Goal: Book appointment/travel/reservation

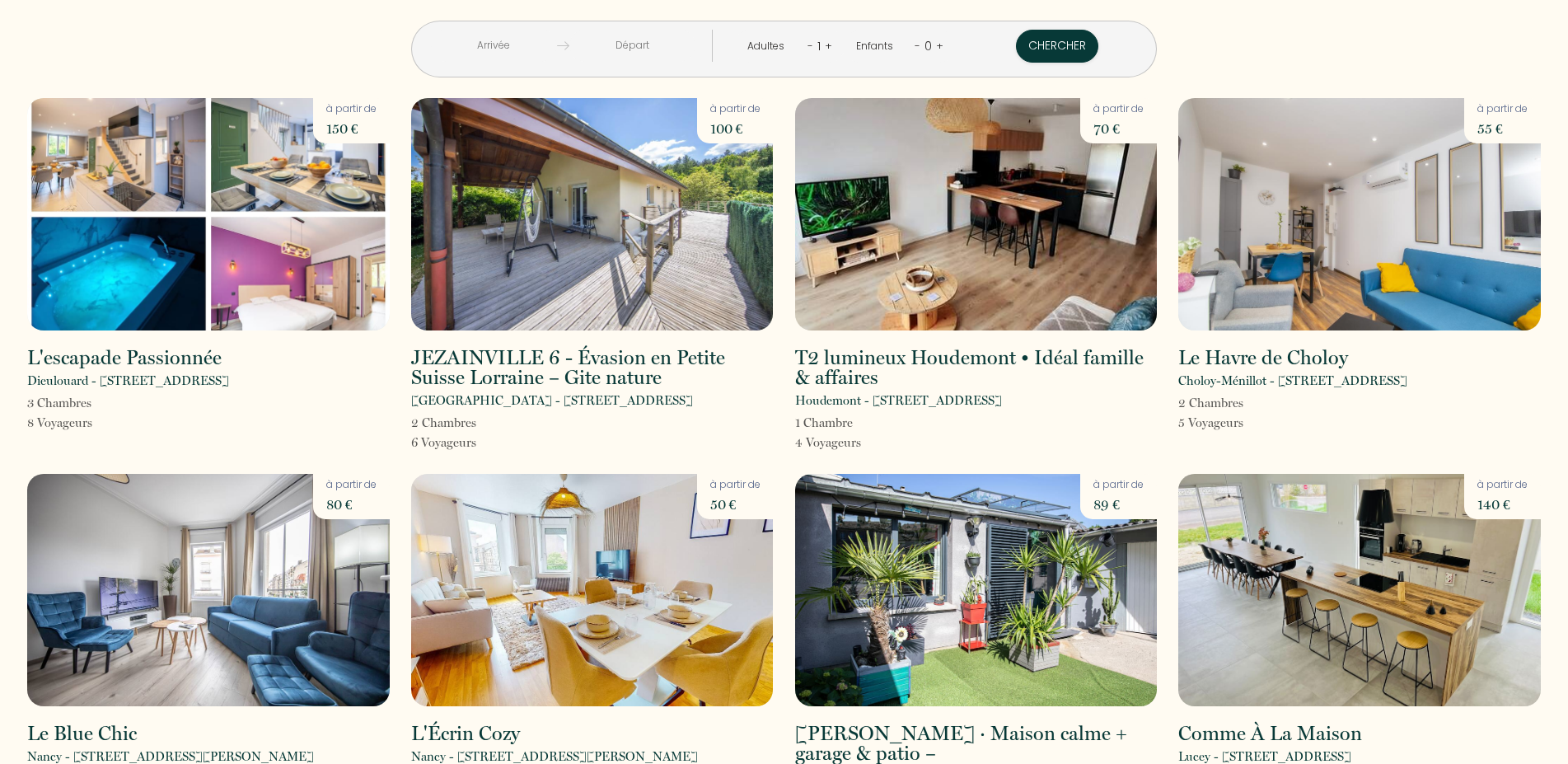
click at [827, 45] on link "+" at bounding box center [829, 45] width 7 height 16
click at [827, 45] on link "+" at bounding box center [829, 45] width 7 height 16
click at [1251, 583] on img at bounding box center [1359, 590] width 363 height 233
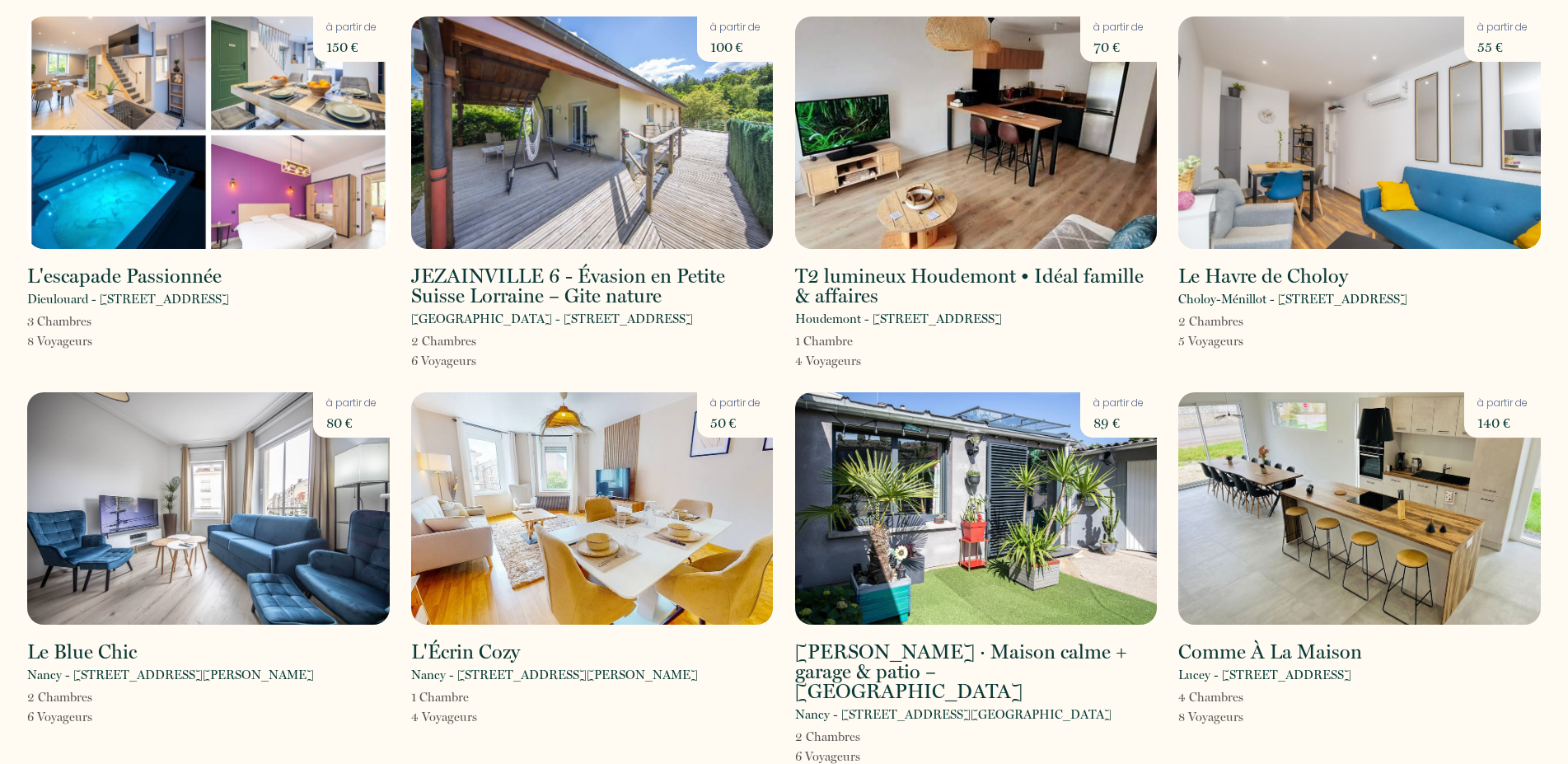
scroll to position [252, 0]
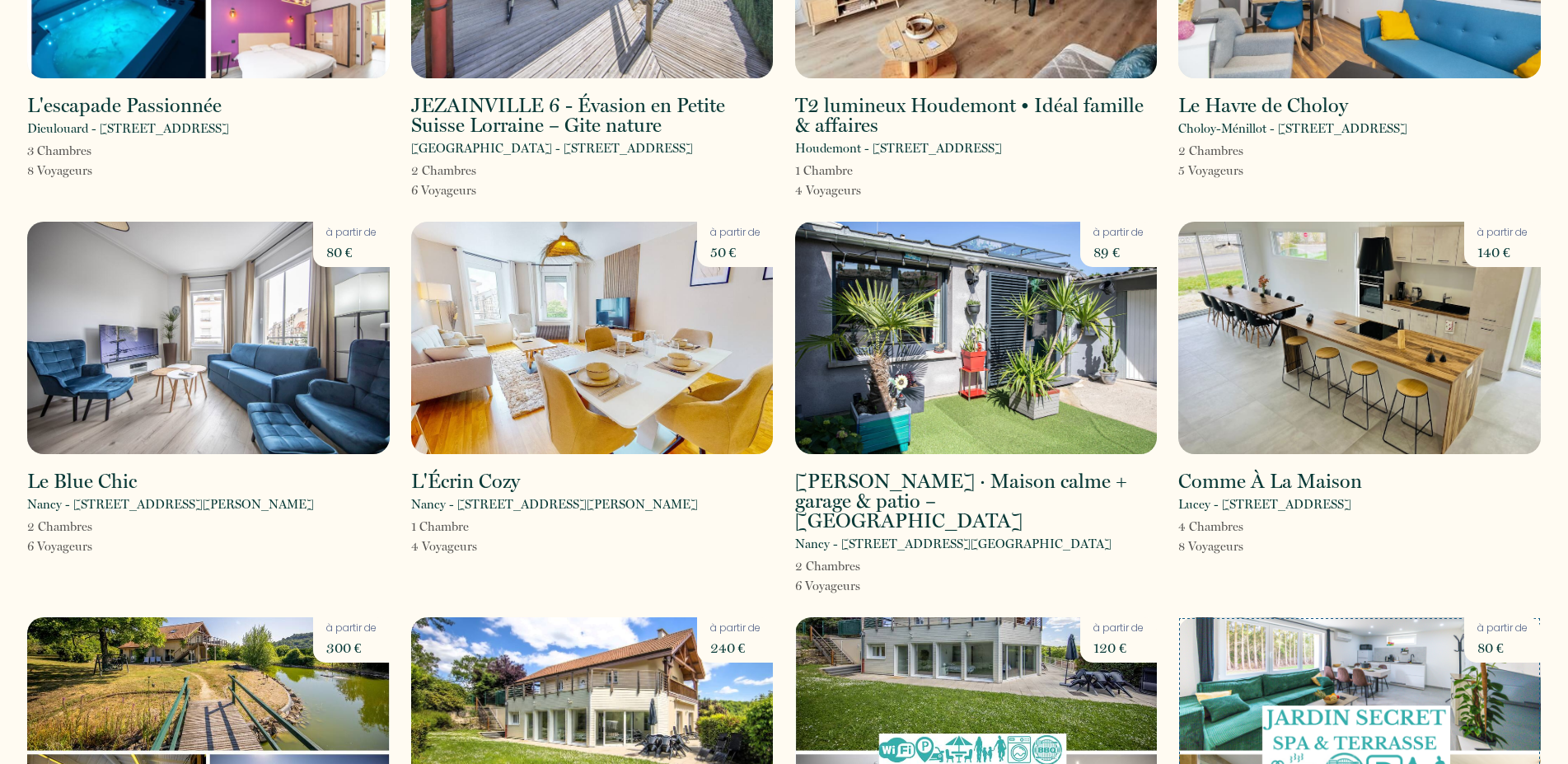
click at [1370, 652] on img at bounding box center [1359, 733] width 363 height 233
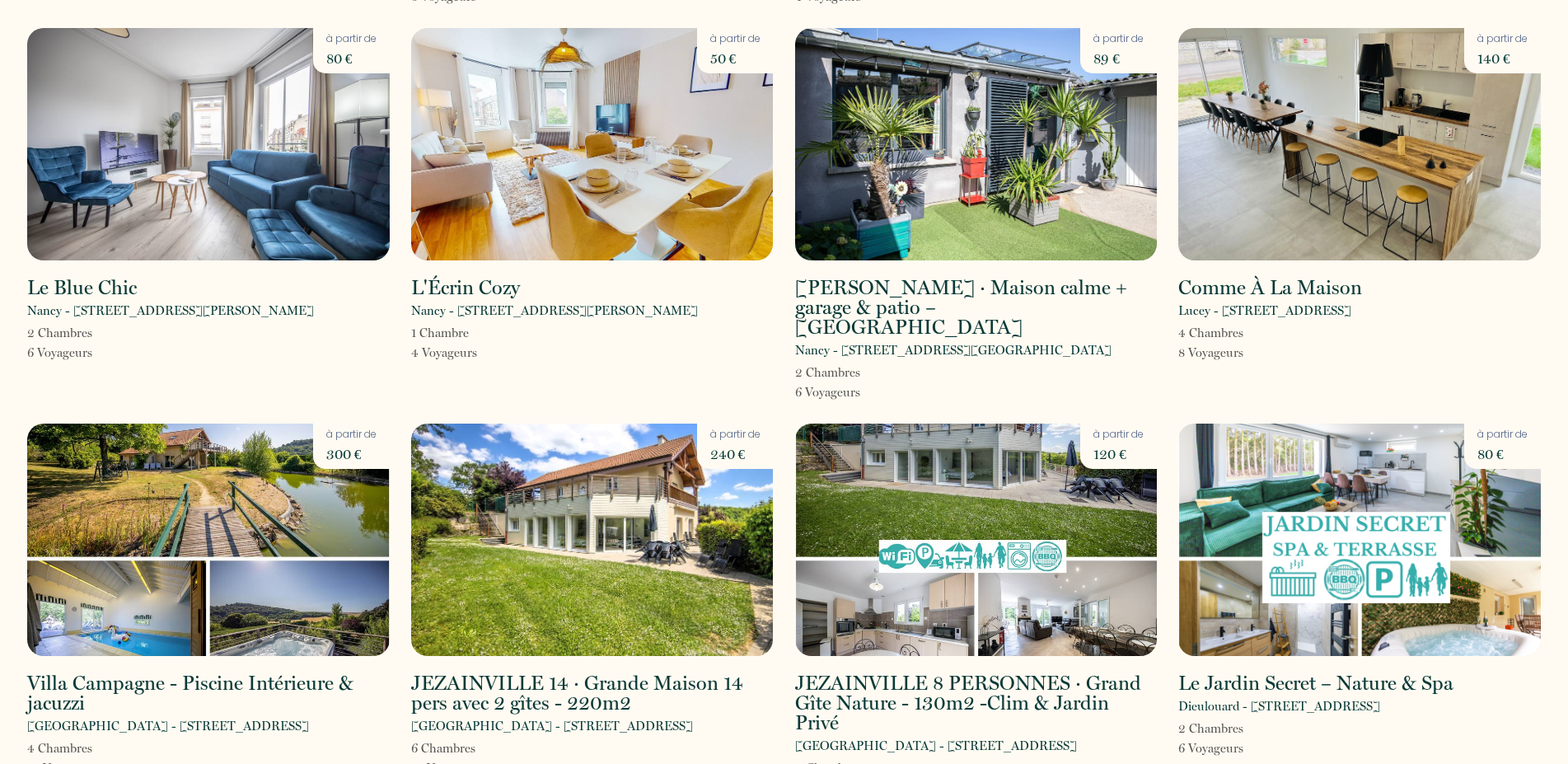
scroll to position [462, 0]
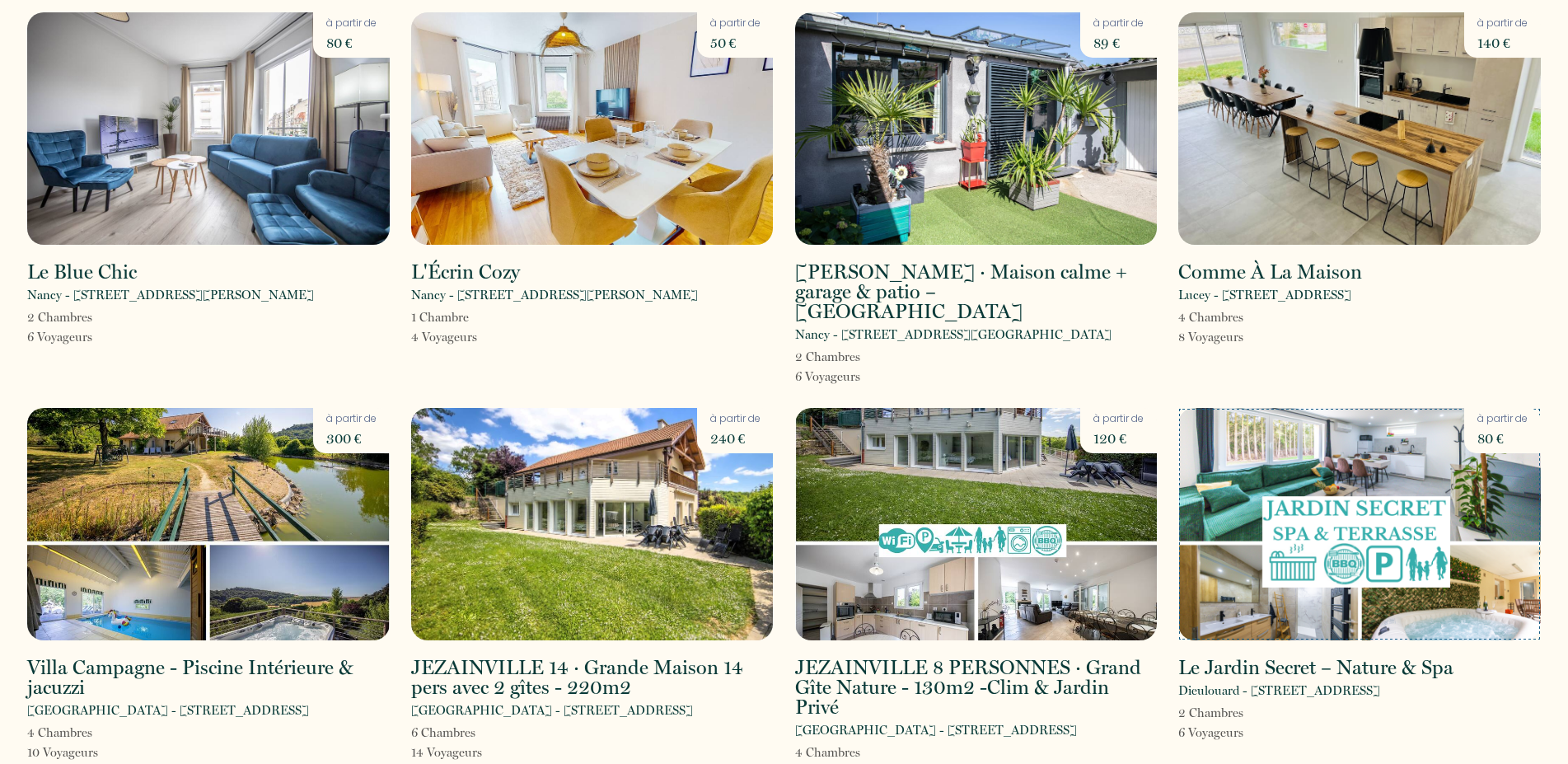
click at [1405, 505] on img at bounding box center [1359, 524] width 363 height 233
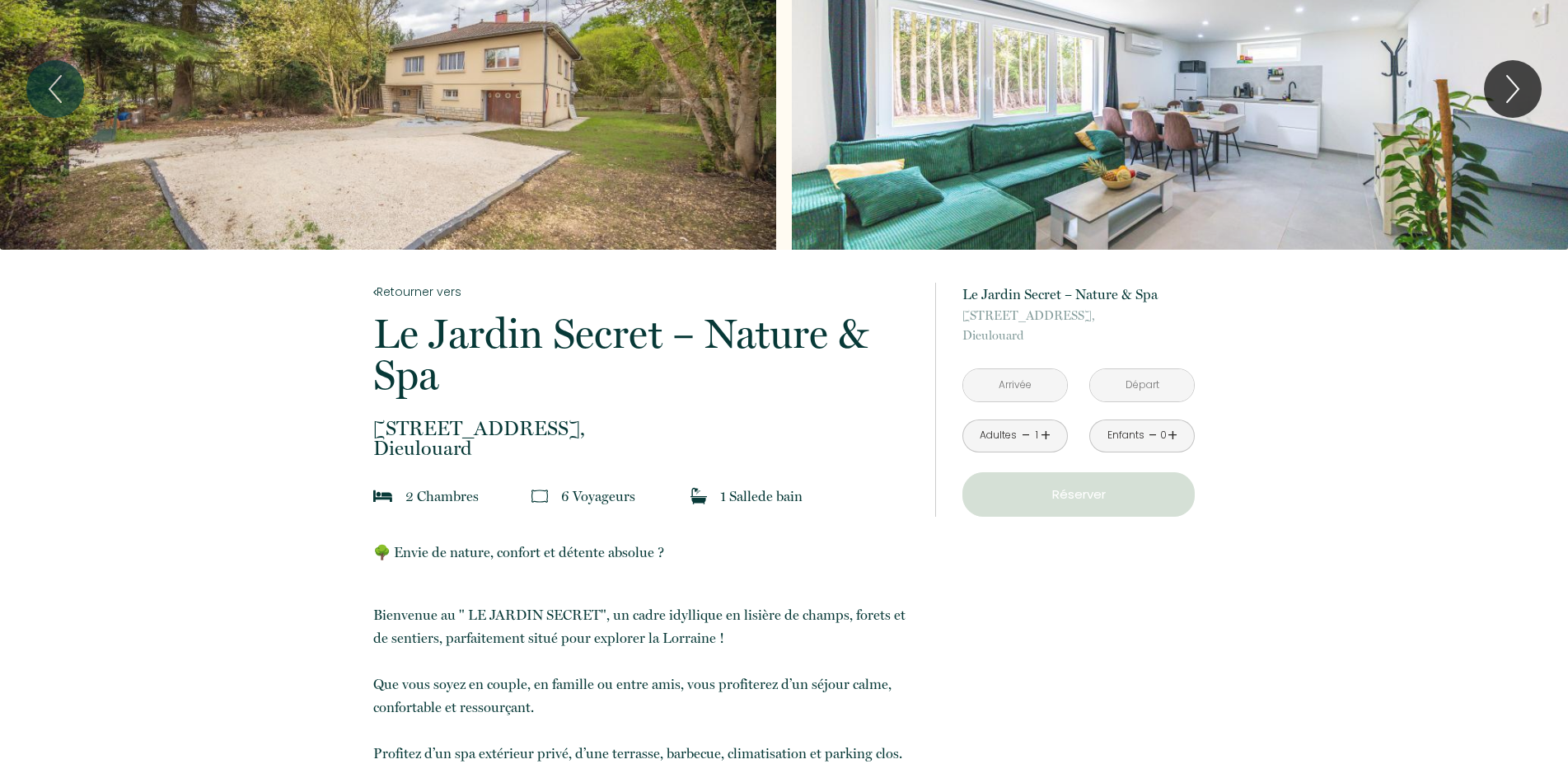
scroll to position [168, 0]
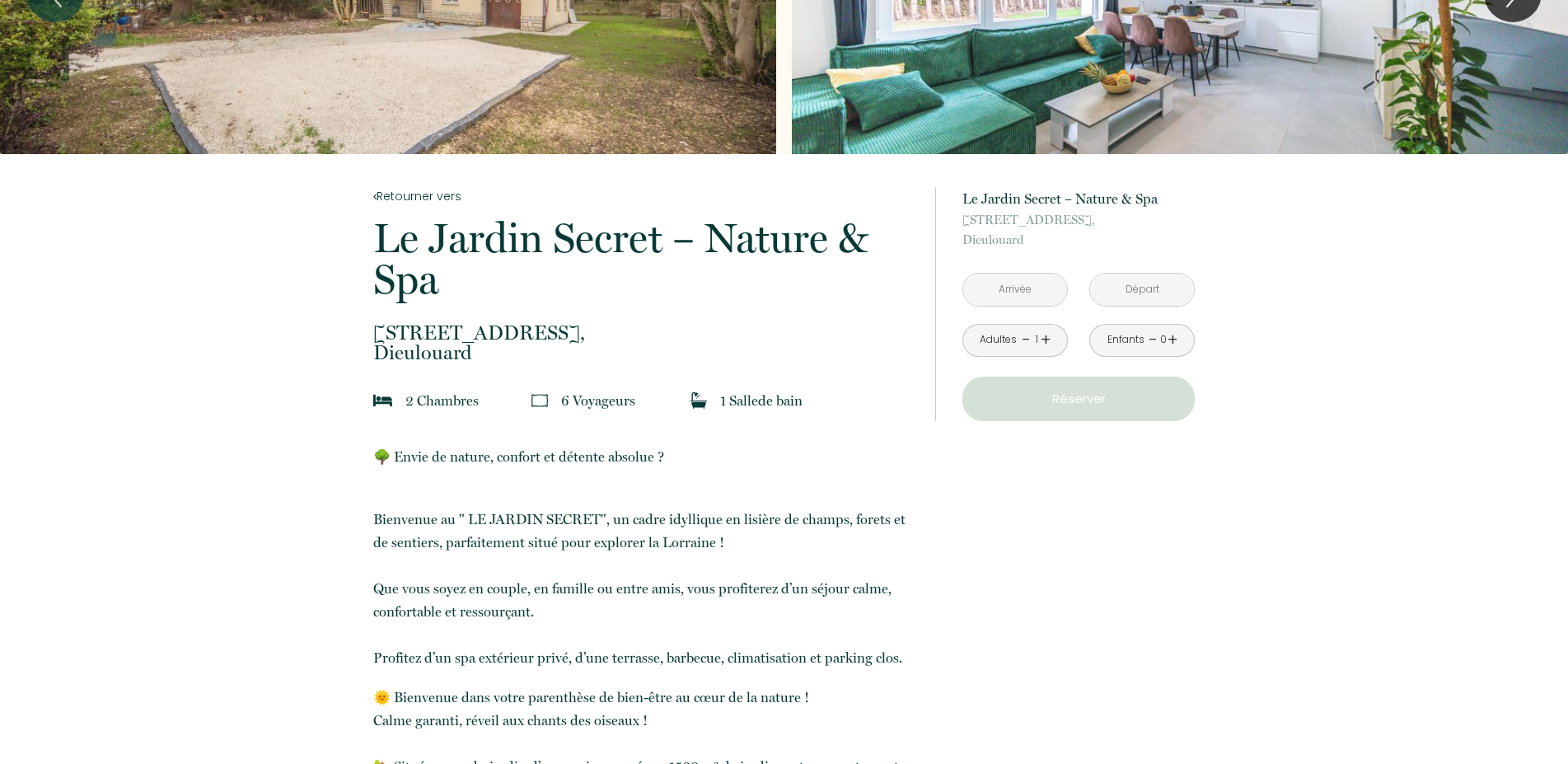
click at [1017, 290] on input "text" at bounding box center [1015, 289] width 104 height 32
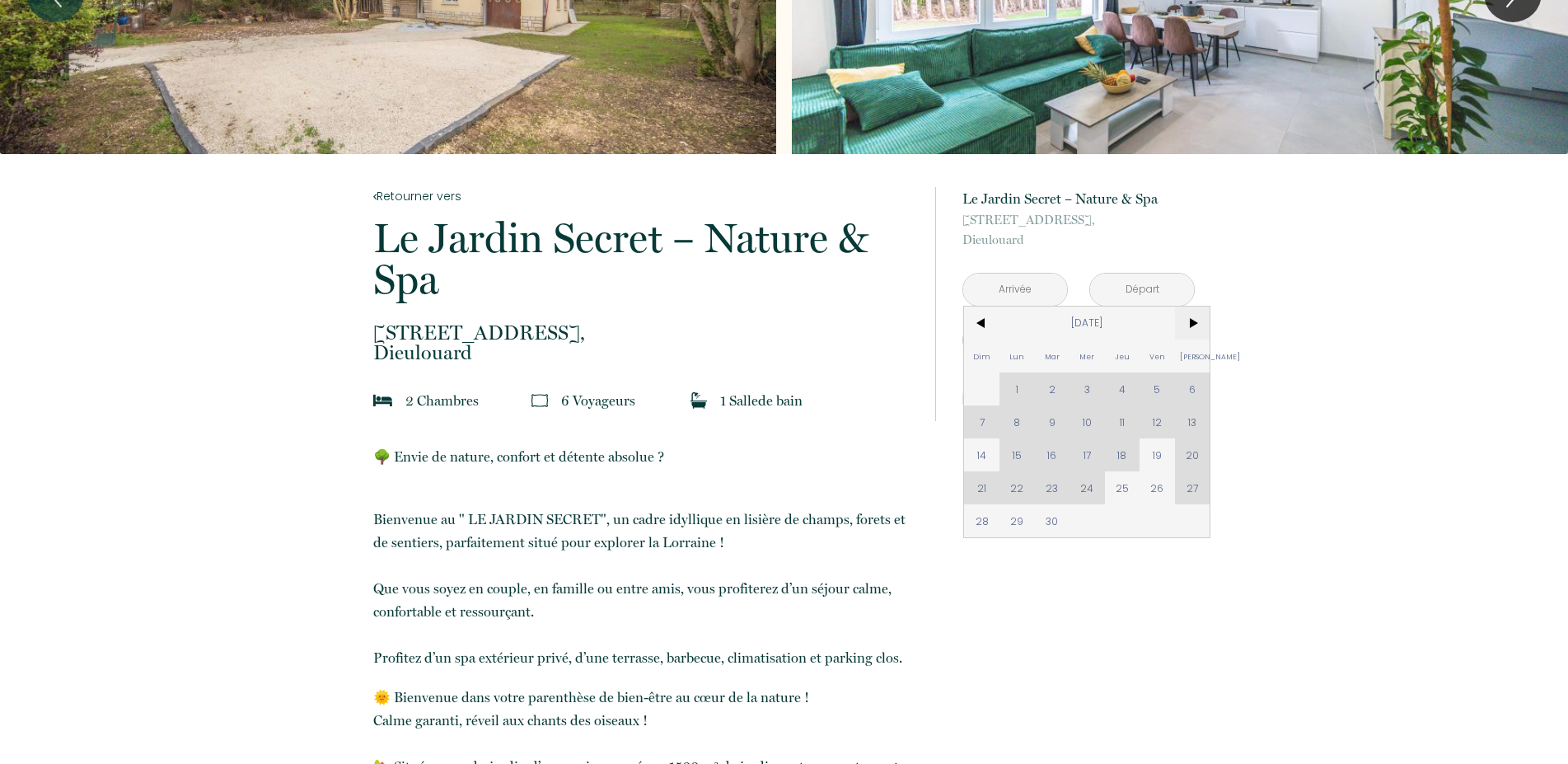
click at [1192, 332] on span ">" at bounding box center [1192, 323] width 36 height 33
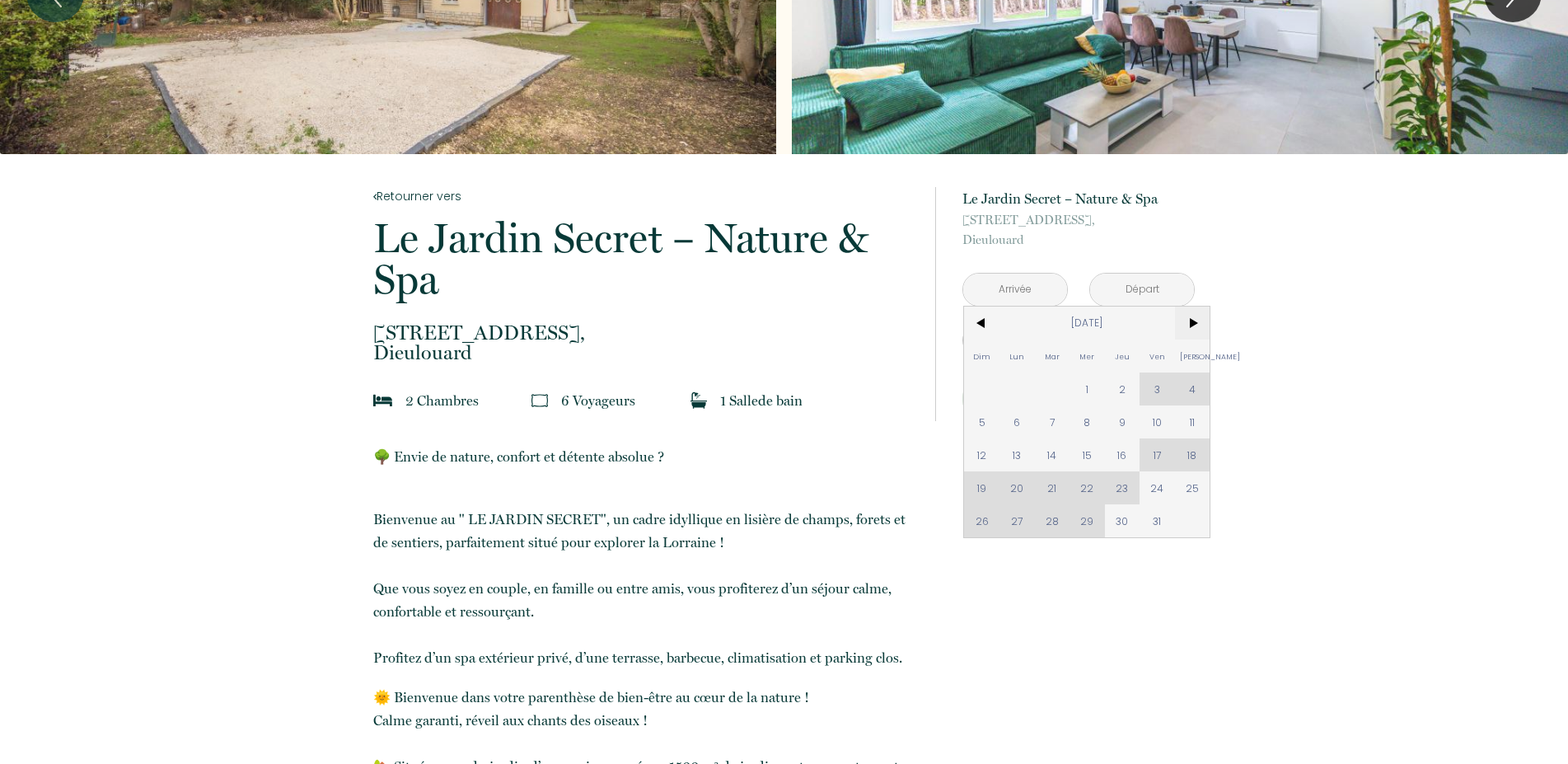
click at [1192, 332] on span ">" at bounding box center [1192, 323] width 36 height 33
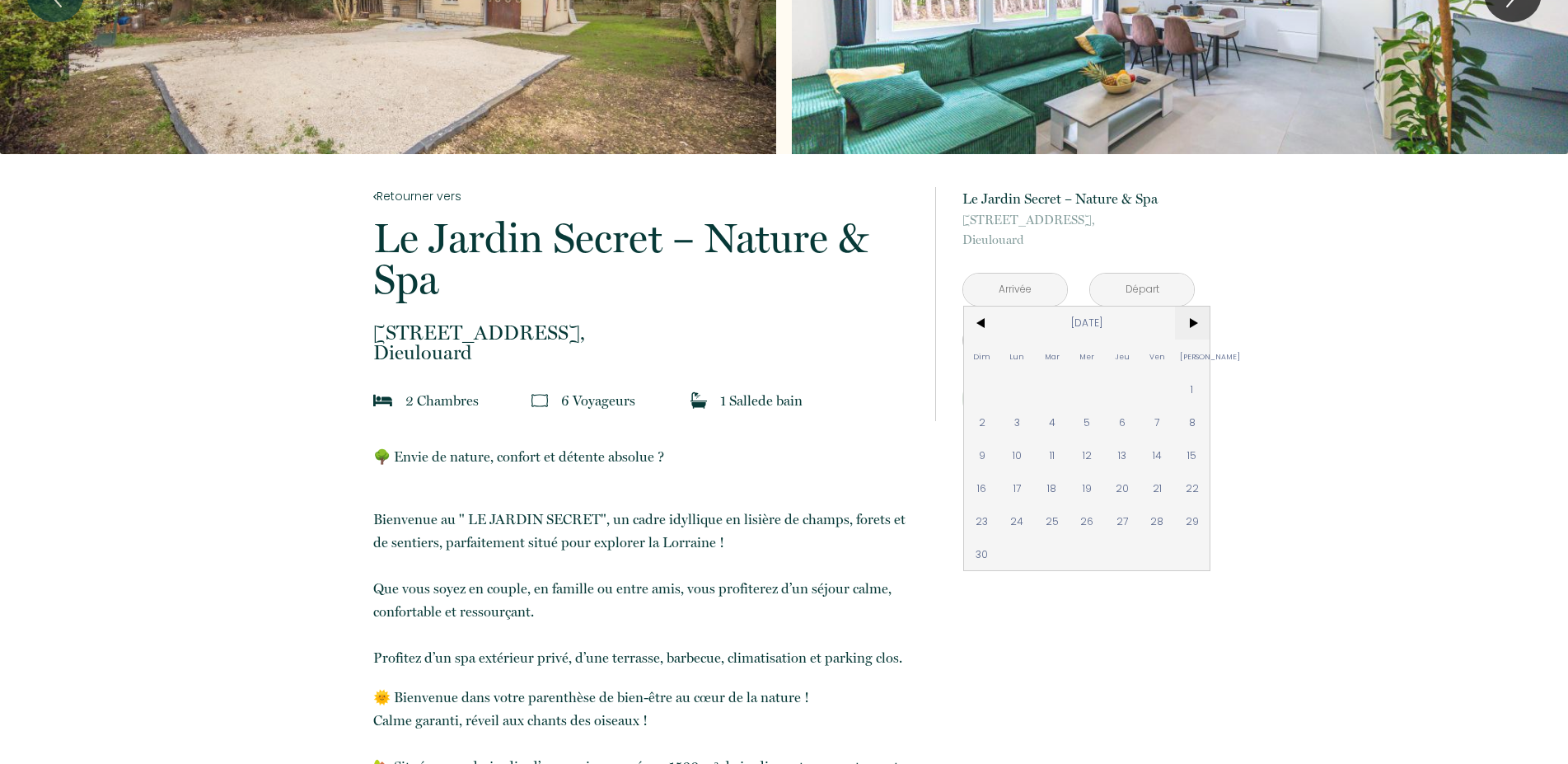
click at [1192, 332] on span ">" at bounding box center [1192, 323] width 36 height 33
click at [982, 491] on span "21" at bounding box center [982, 488] width 36 height 33
type input "Dim 21 Déc 2025"
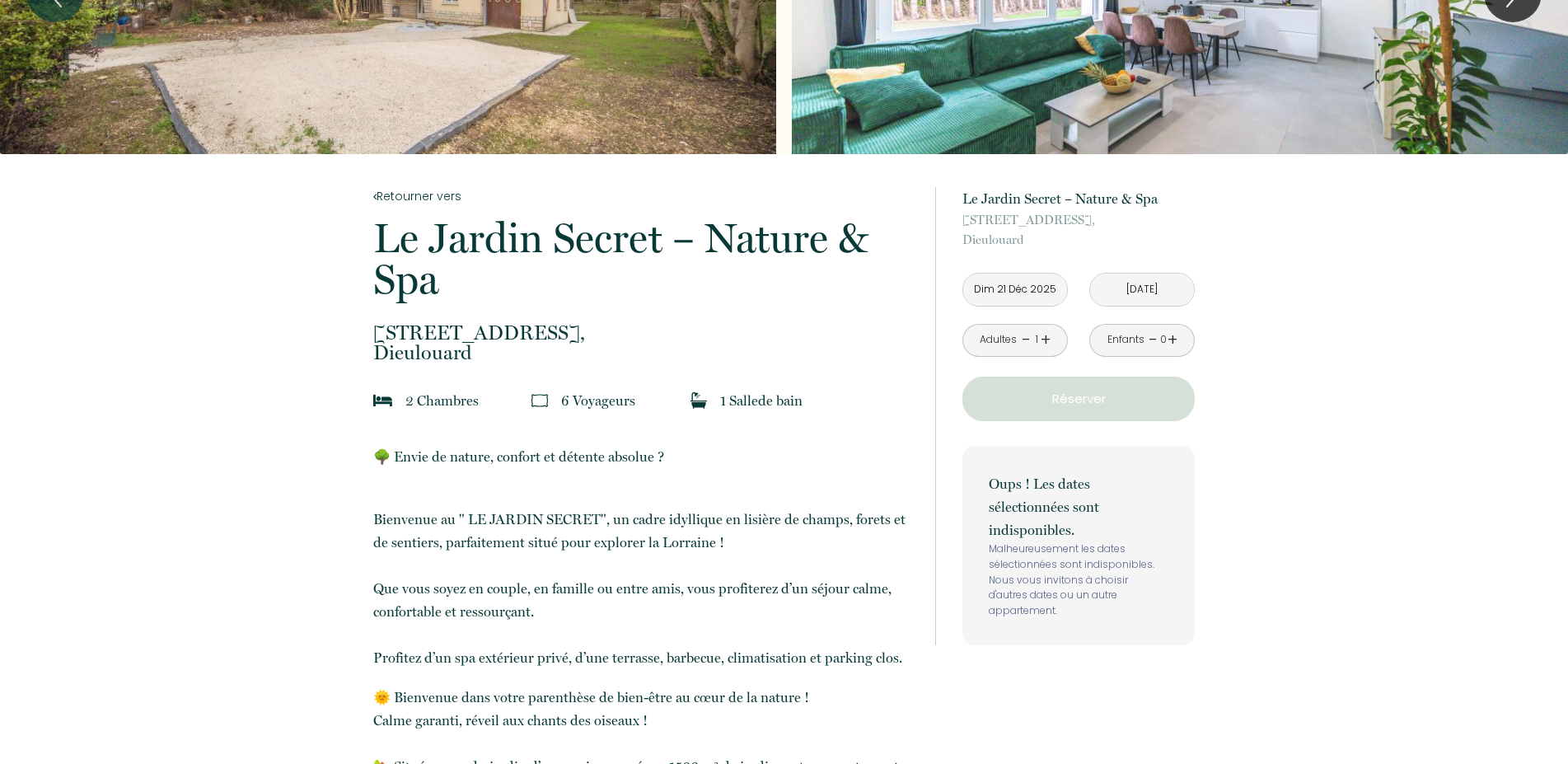
click at [1164, 291] on input "[DATE]" at bounding box center [1141, 289] width 104 height 32
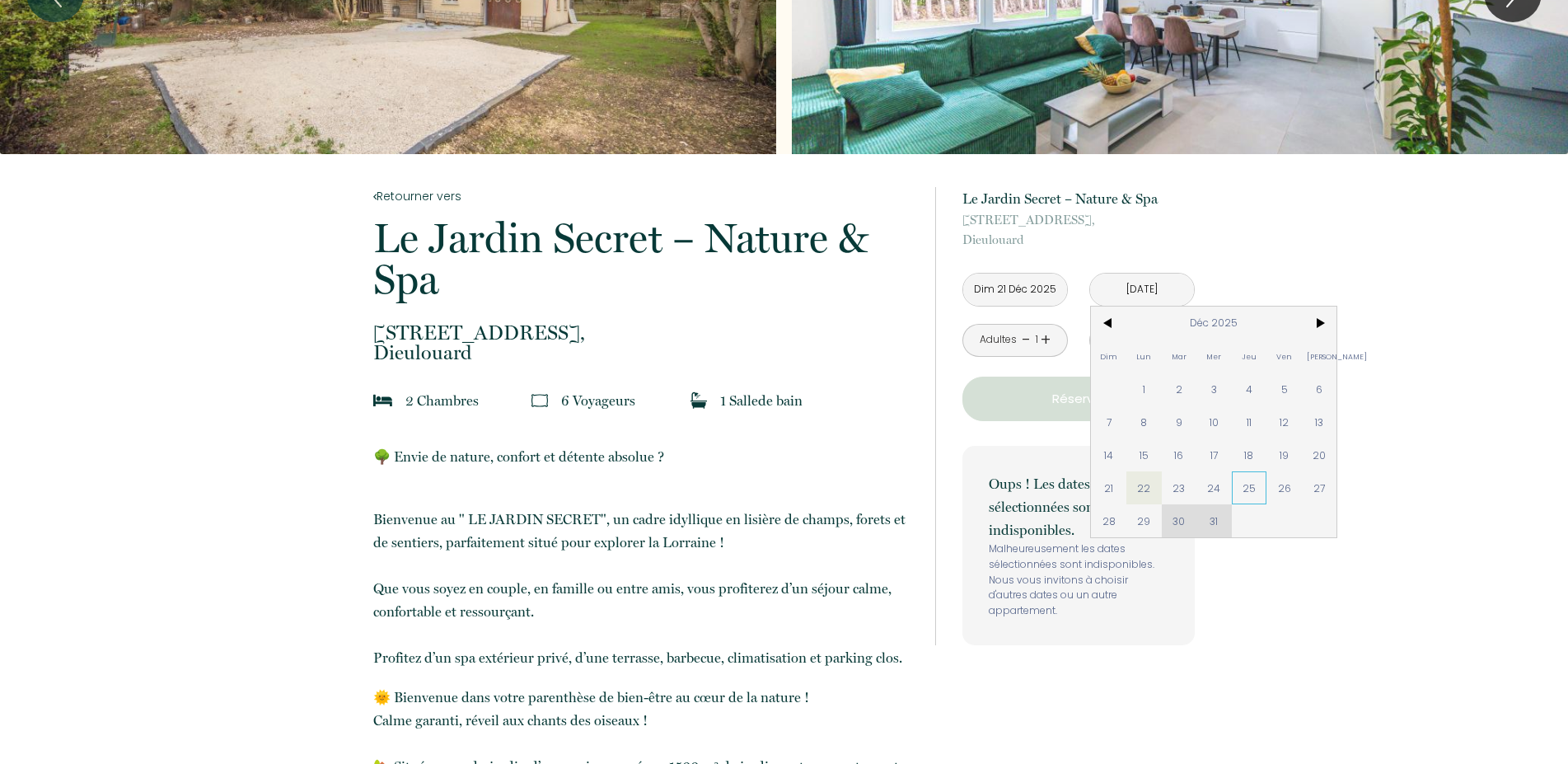
click at [1252, 489] on span "25" at bounding box center [1249, 488] width 36 height 33
type input "[DATE]"
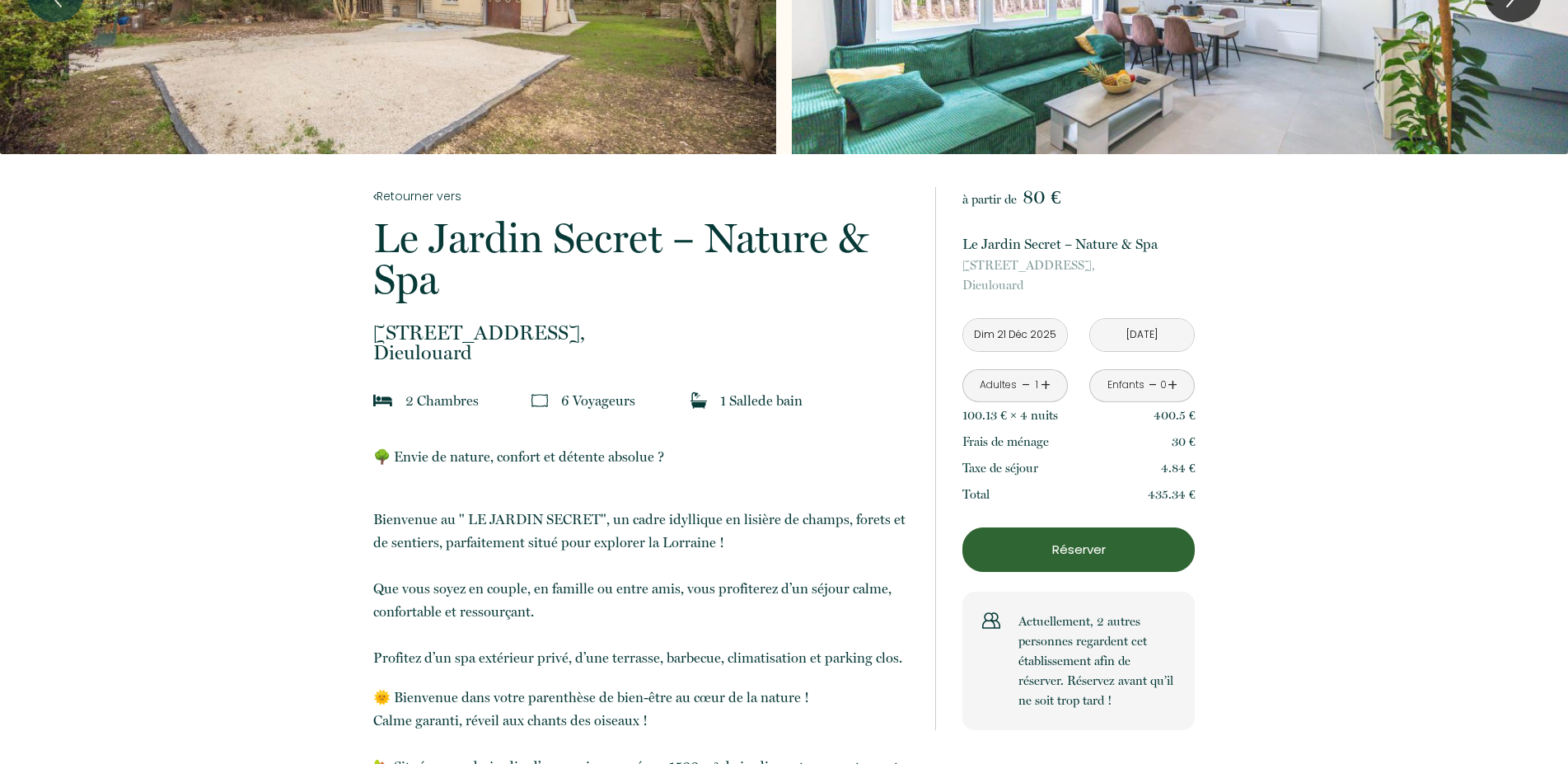
click at [1025, 299] on div "à partir de 80 € Le Jardin Secret – Nature & Spa 1 CHEMIN DE [GEOGRAPHIC_DATA],…" at bounding box center [1079, 458] width 232 height 543
click at [1009, 338] on input "Dim 21 Déc 2025" at bounding box center [1015, 335] width 104 height 32
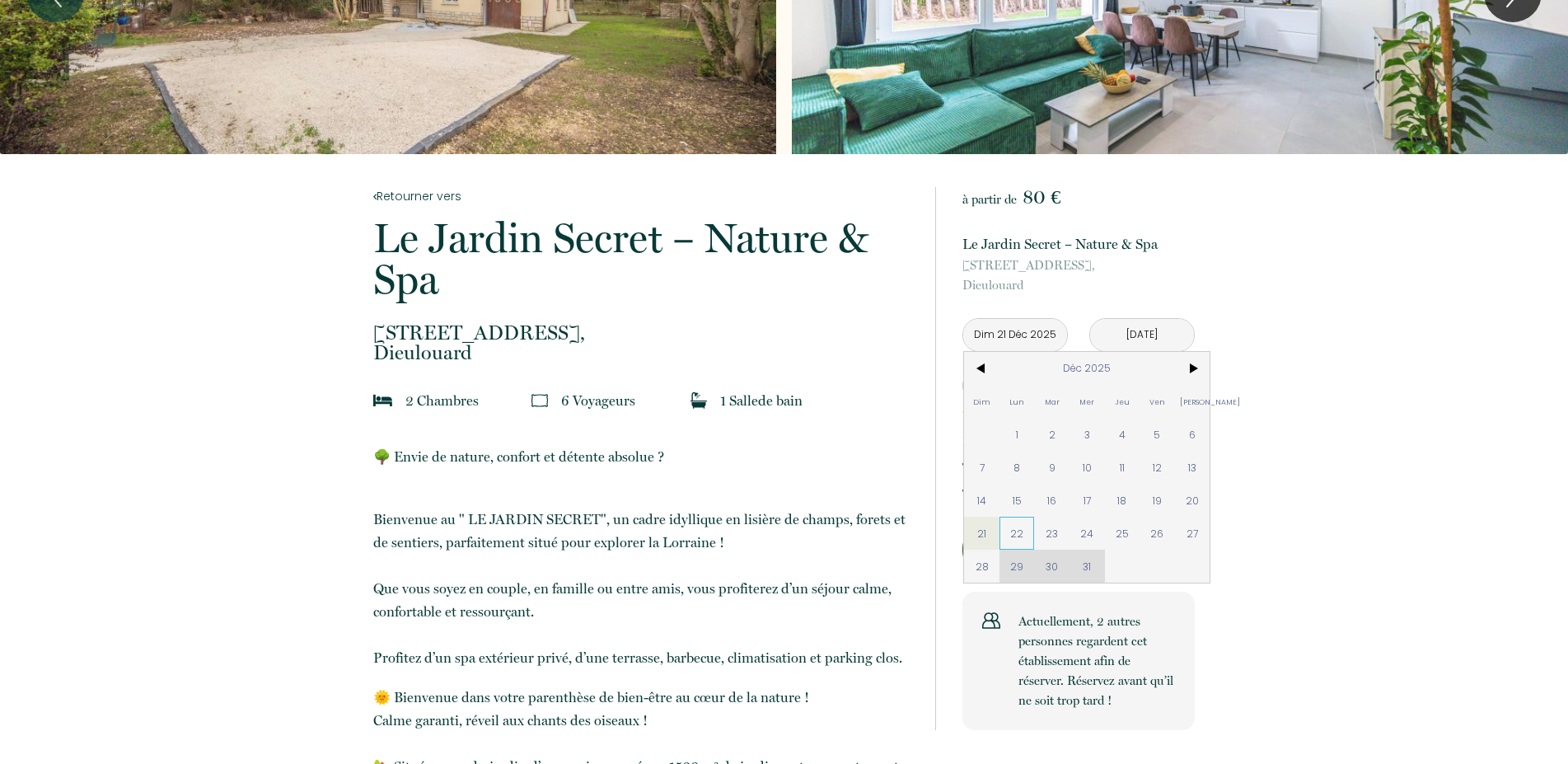
click at [1021, 530] on span "22" at bounding box center [1017, 533] width 36 height 33
type input "[DATE]"
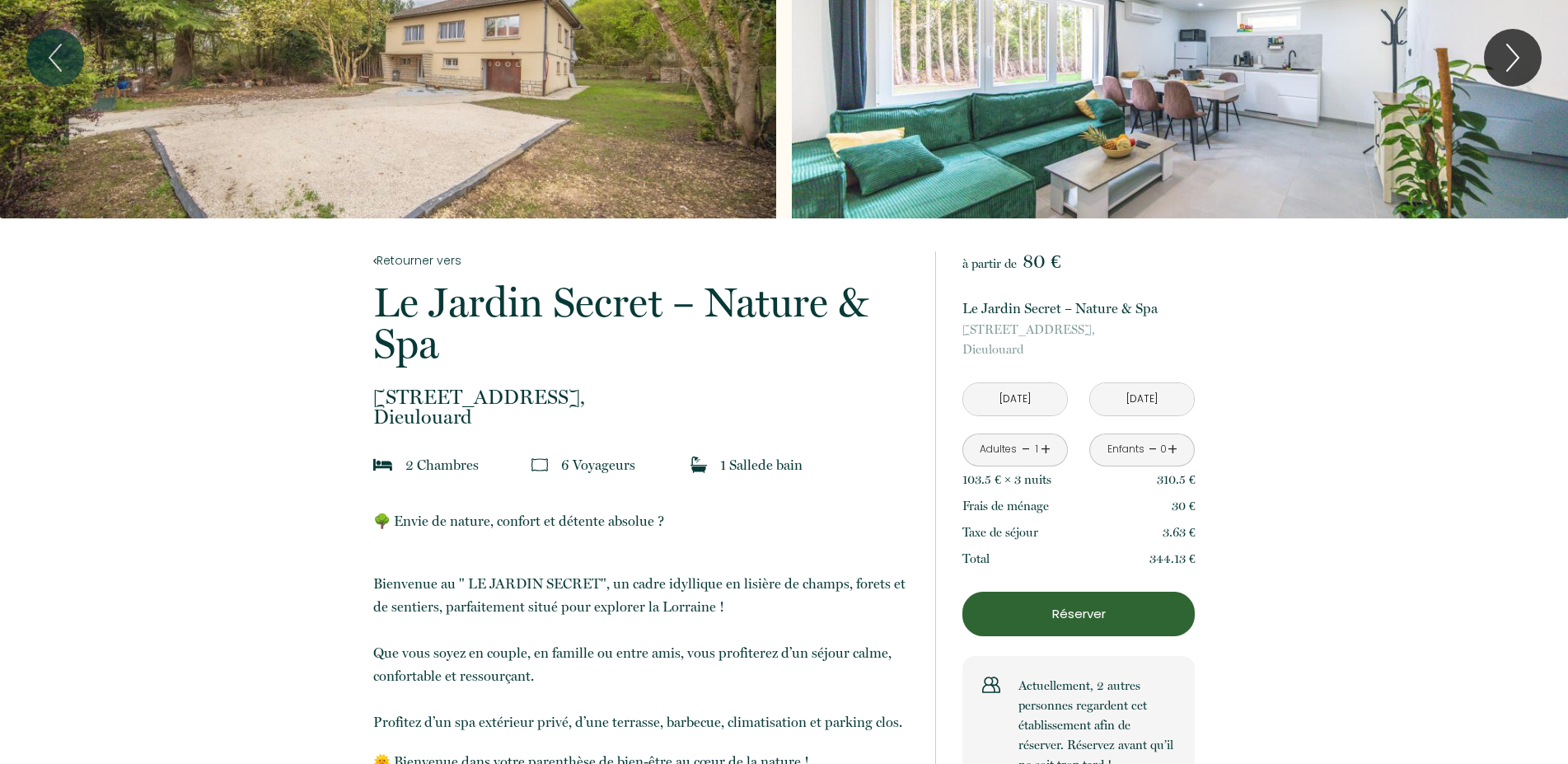
scroll to position [84, 0]
